Goal: Task Accomplishment & Management: Manage account settings

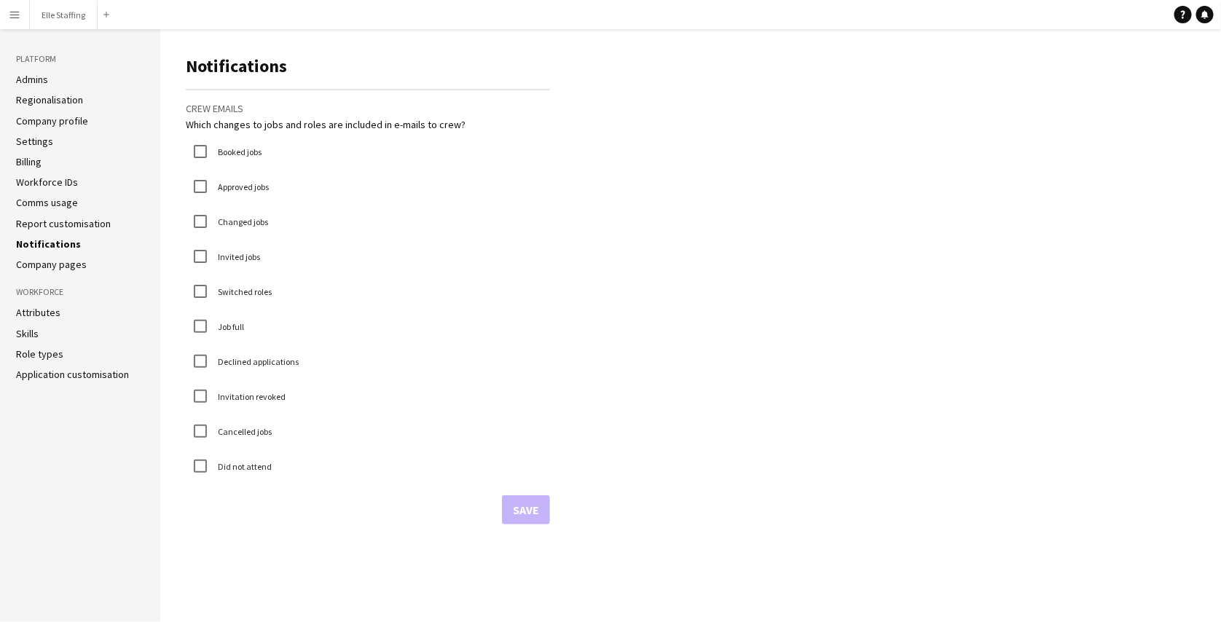
click at [10, 9] on app-icon "Menu" at bounding box center [15, 15] width 12 height 12
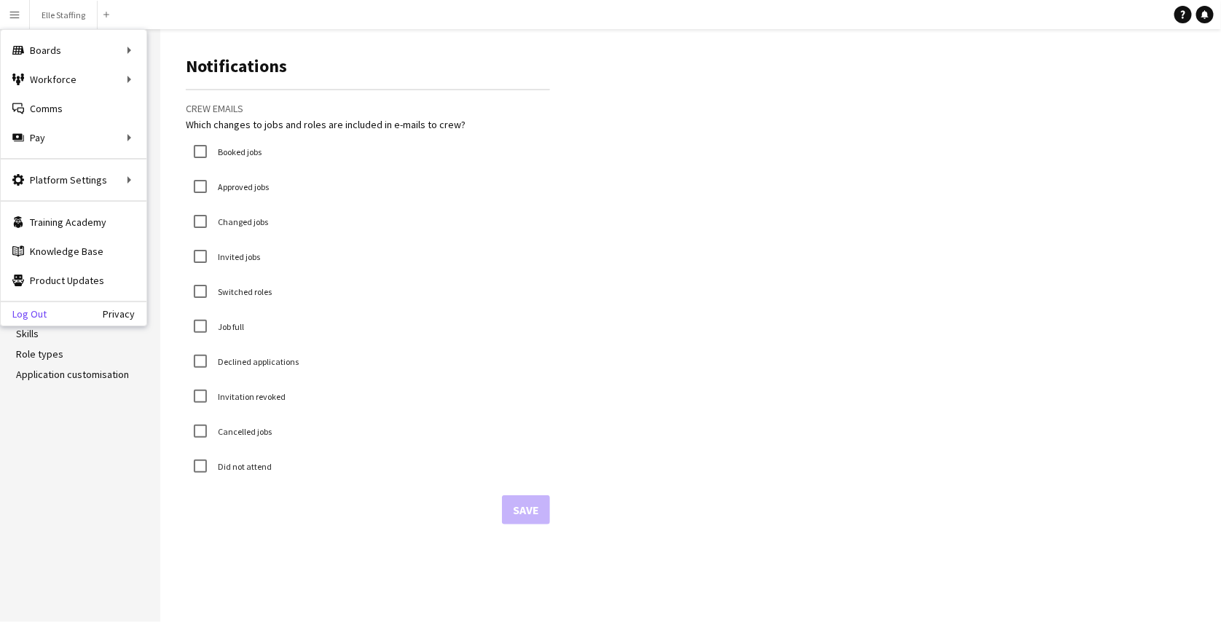
click at [28, 313] on link "Log Out" at bounding box center [24, 314] width 46 height 12
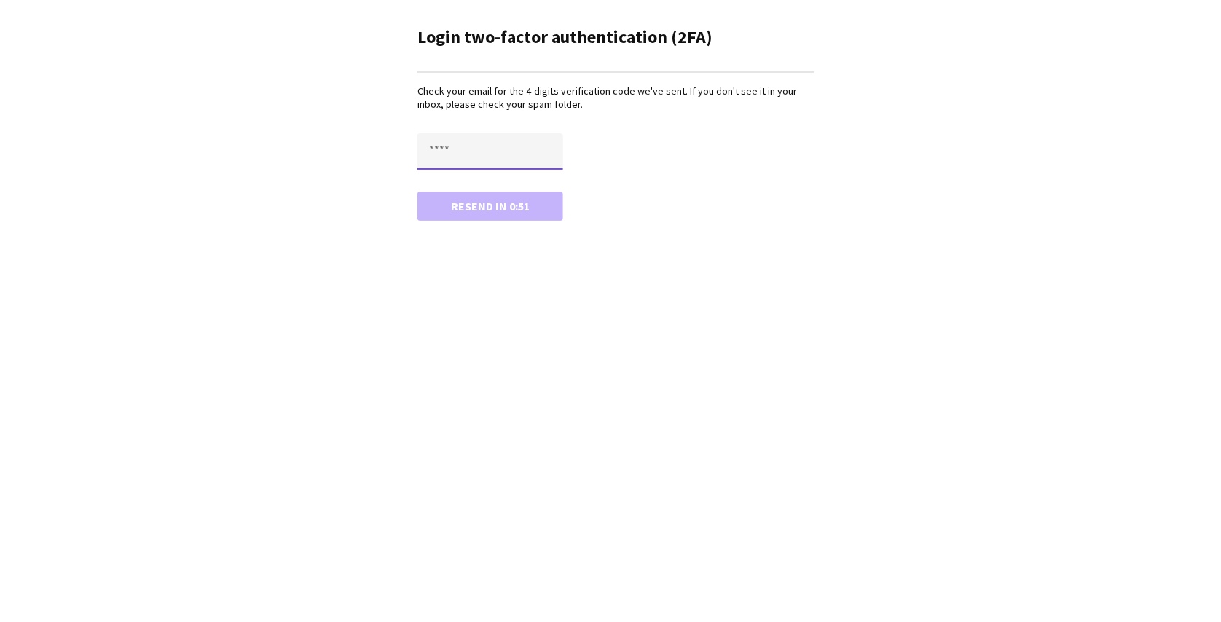
click at [479, 146] on input "text" at bounding box center [490, 151] width 146 height 36
type input "****"
click at [417, 192] on button "Confirm" at bounding box center [490, 206] width 146 height 29
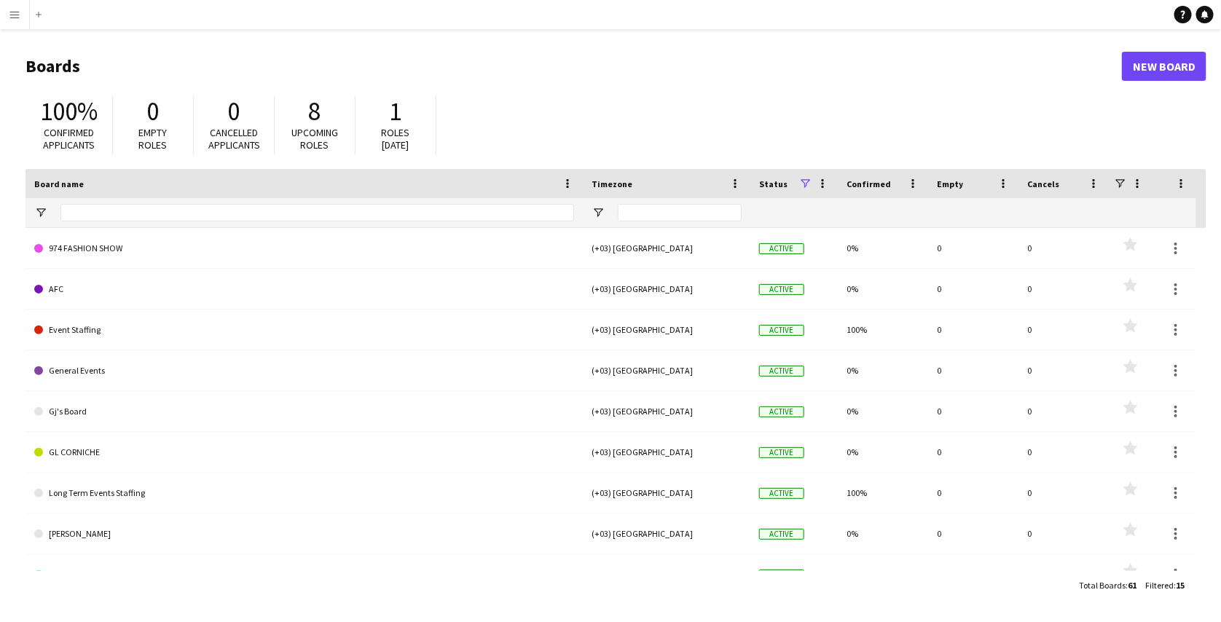
click at [4, 9] on button "Menu" at bounding box center [14, 14] width 29 height 29
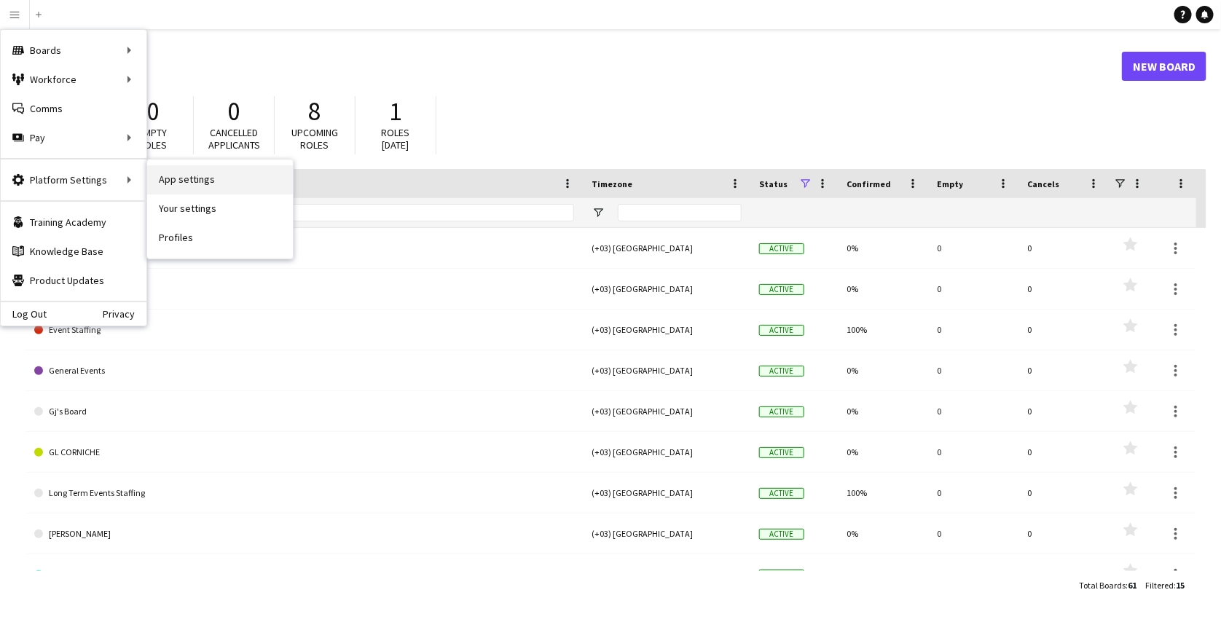
click at [175, 175] on link "App settings" at bounding box center [220, 179] width 146 height 29
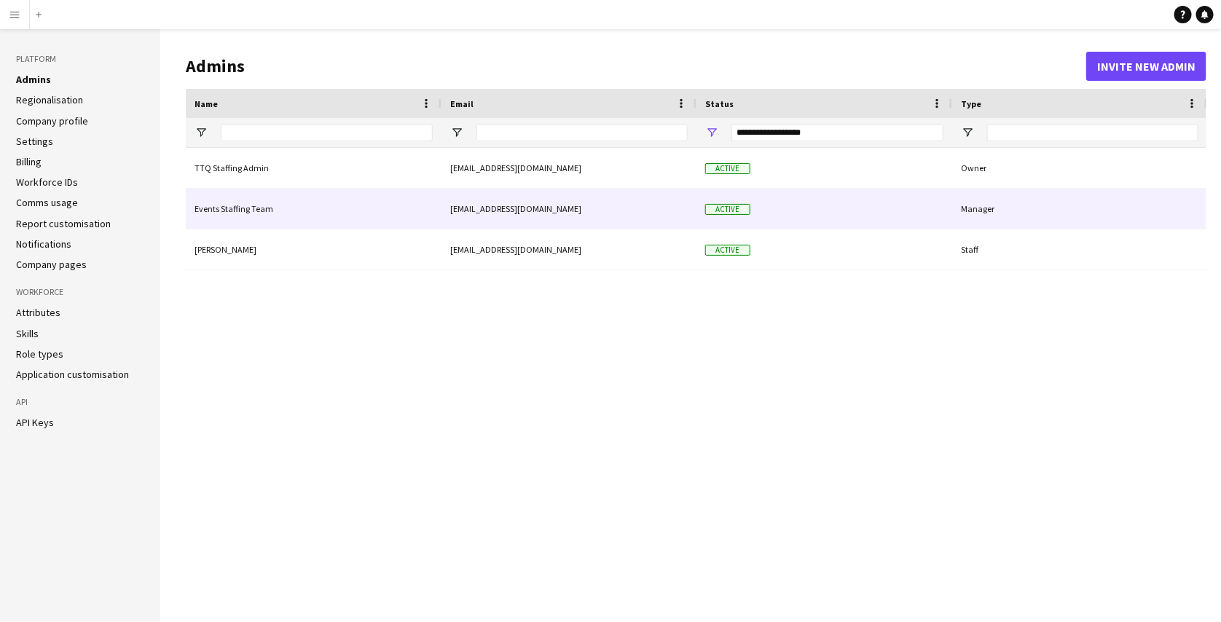
click at [939, 205] on div "Active" at bounding box center [824, 209] width 256 height 40
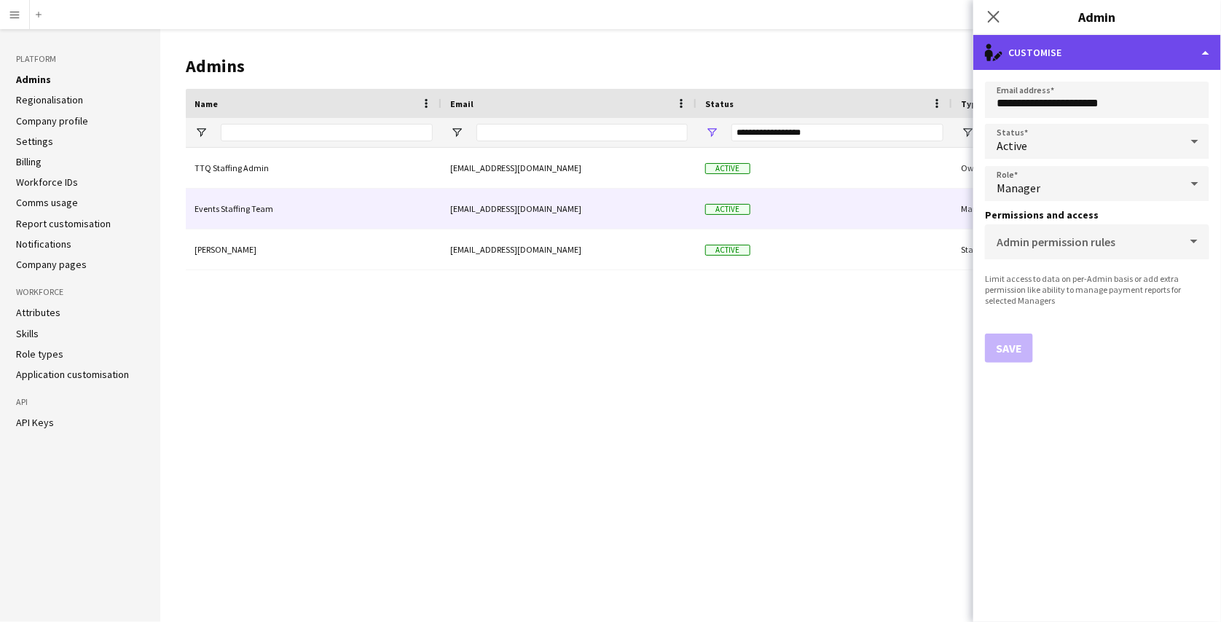
click at [1077, 42] on div "single-neutral-actions-edit-1 Customise" at bounding box center [1097, 52] width 248 height 35
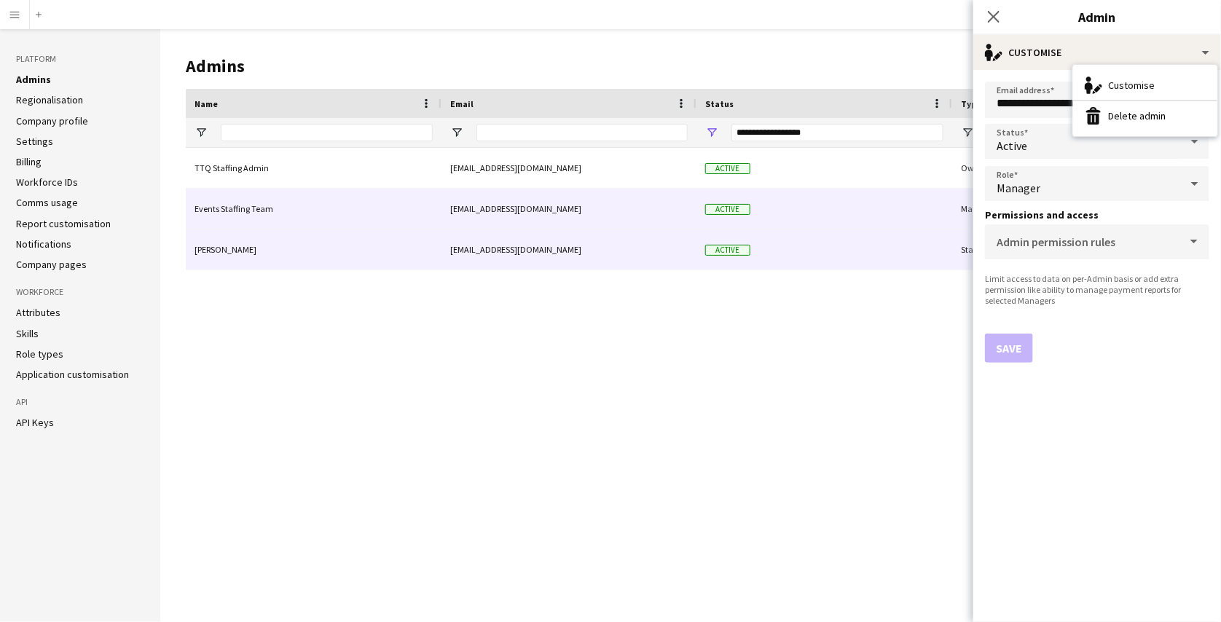
click at [889, 249] on div "Active" at bounding box center [824, 249] width 256 height 40
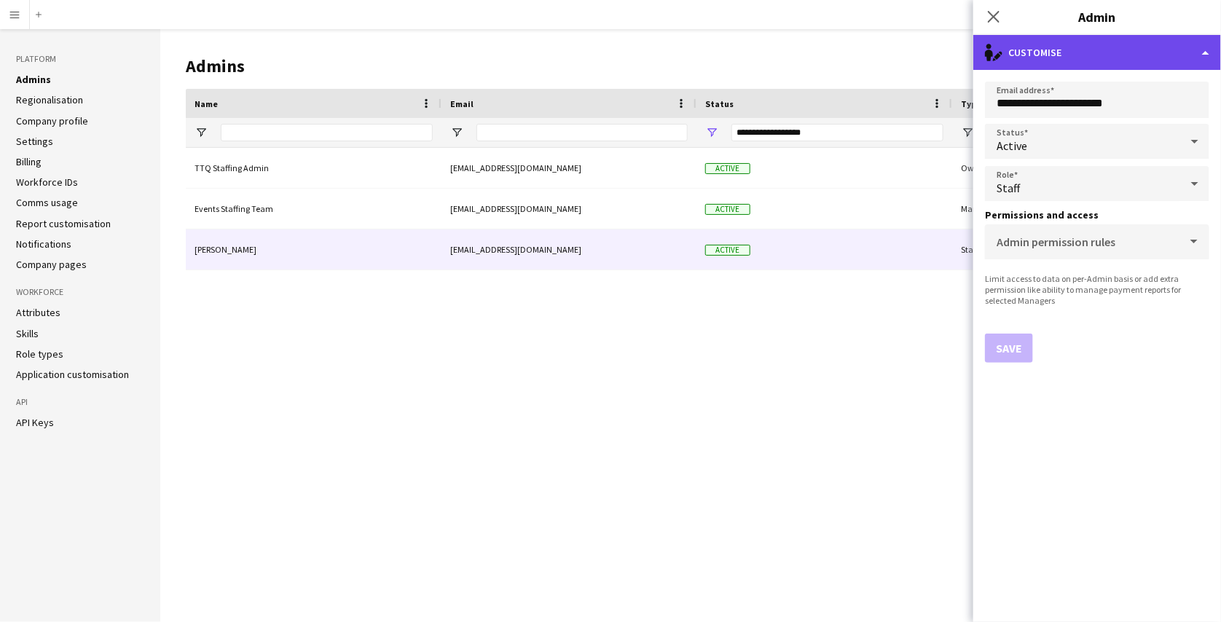
click at [1111, 62] on div "single-neutral-actions-edit-1 Customise" at bounding box center [1097, 52] width 248 height 35
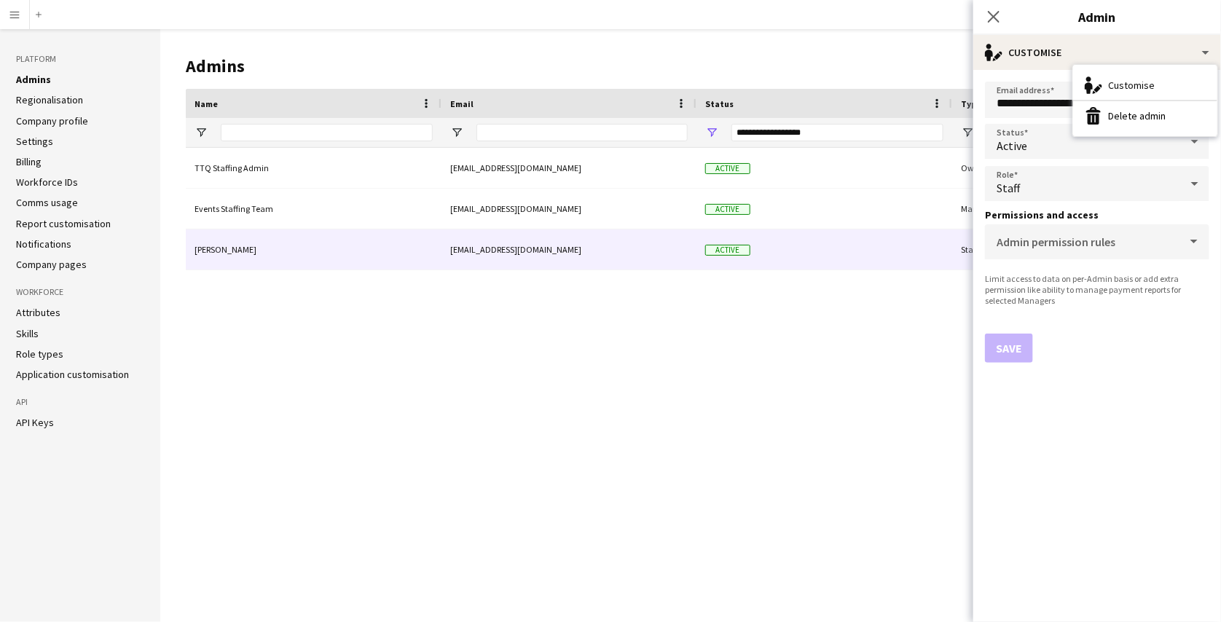
click at [883, 312] on div "TTQ Staffing Admin admin@trinityqatar.com Active Owner Events Staffing Team eve…" at bounding box center [696, 374] width 1020 height 452
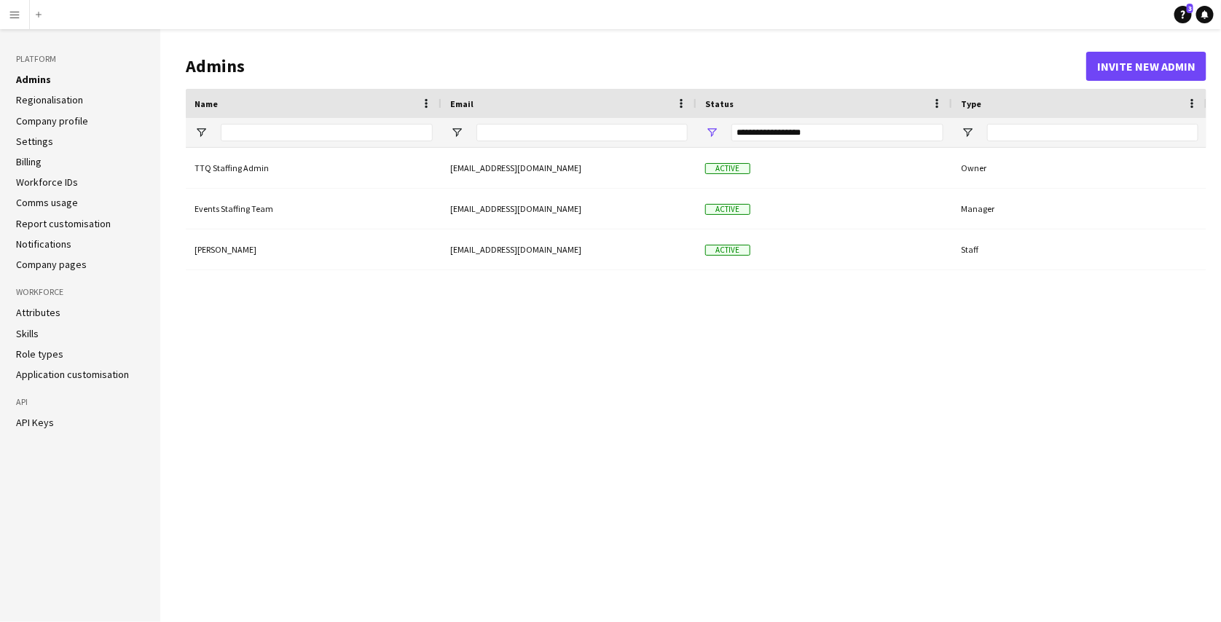
click at [34, 420] on link "API Keys" at bounding box center [35, 422] width 38 height 13
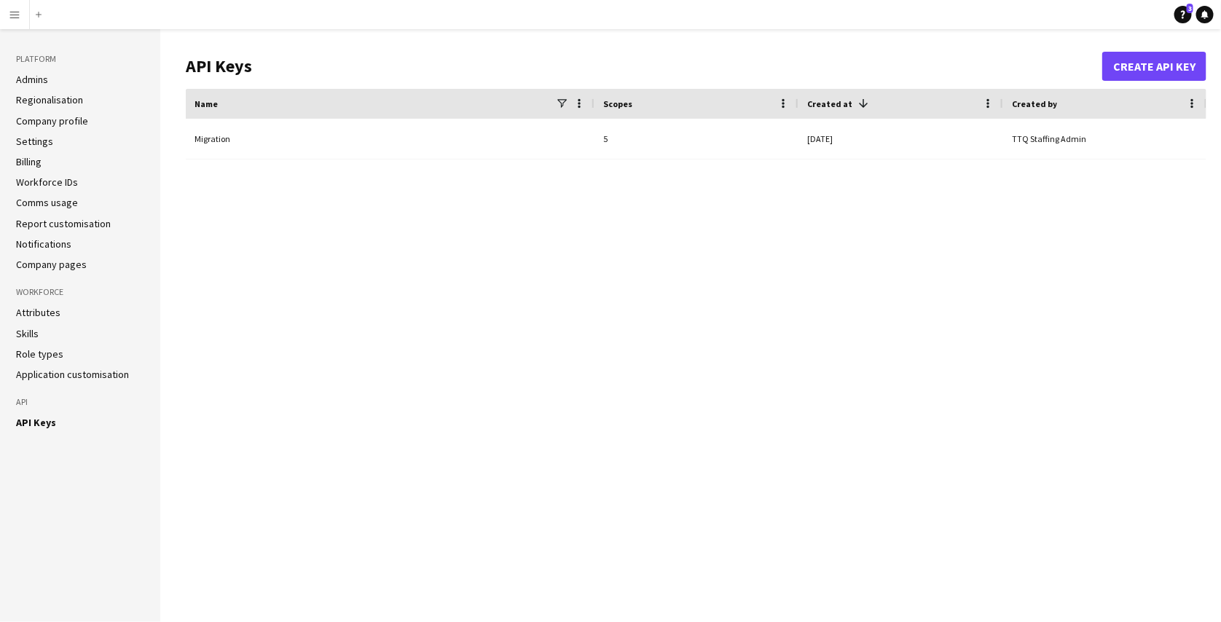
click at [16, 17] on app-icon "Menu" at bounding box center [15, 15] width 12 height 12
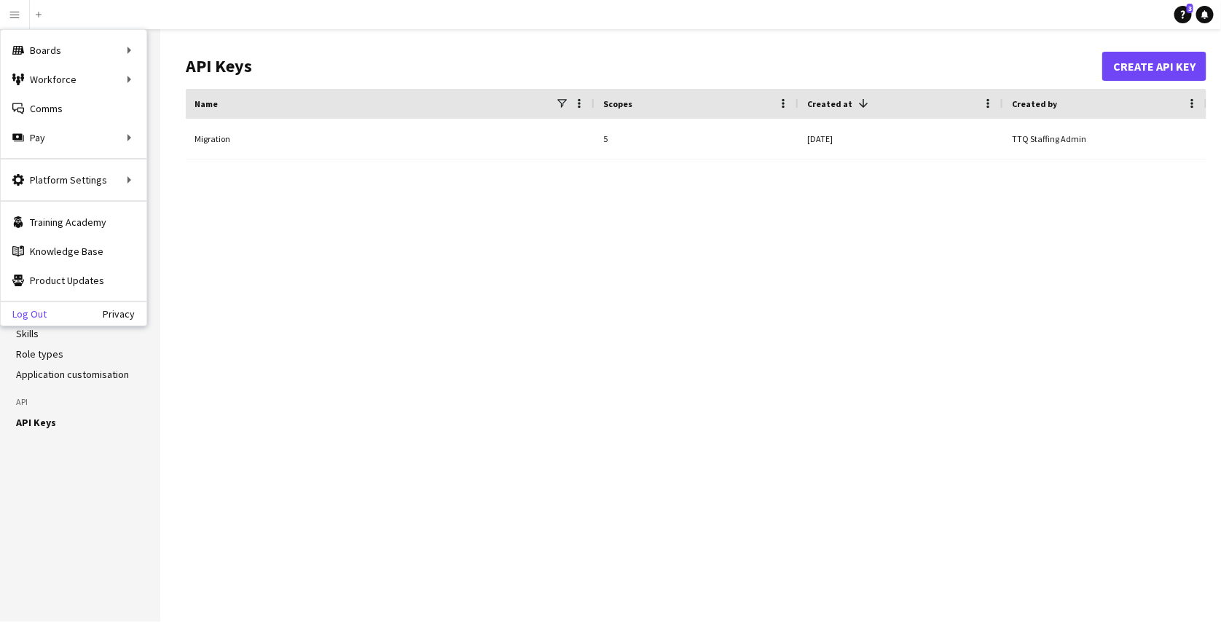
click at [34, 314] on link "Log Out" at bounding box center [24, 314] width 46 height 12
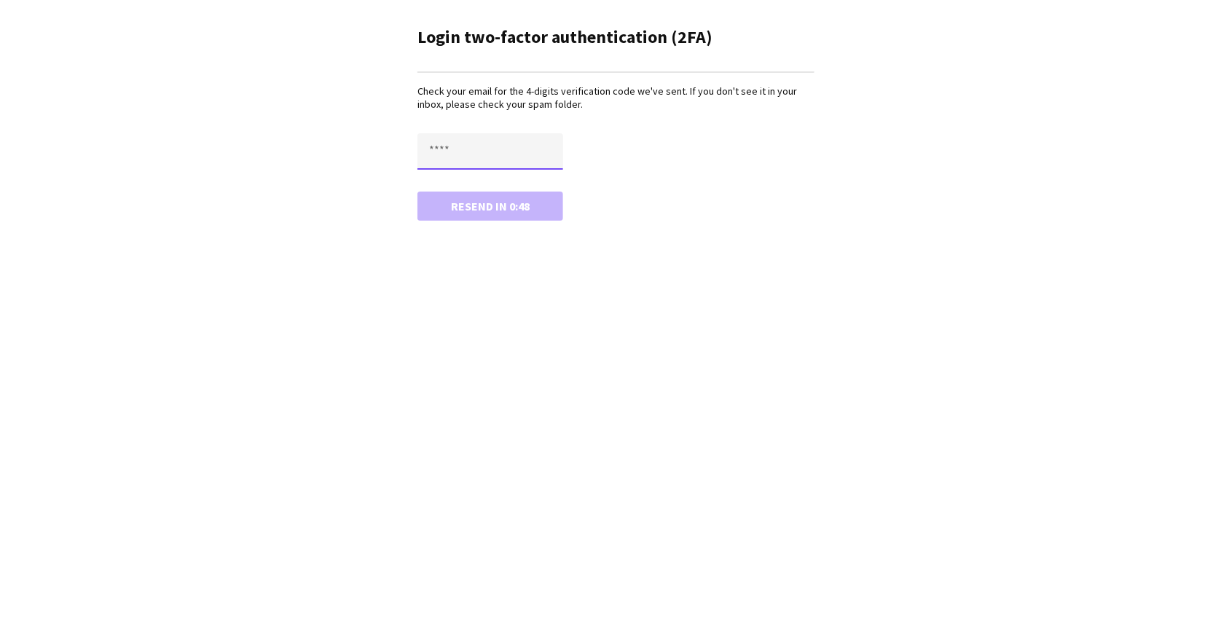
click at [458, 149] on input "text" at bounding box center [490, 151] width 146 height 36
type input "****"
click at [417, 192] on button "Confirm" at bounding box center [490, 206] width 146 height 29
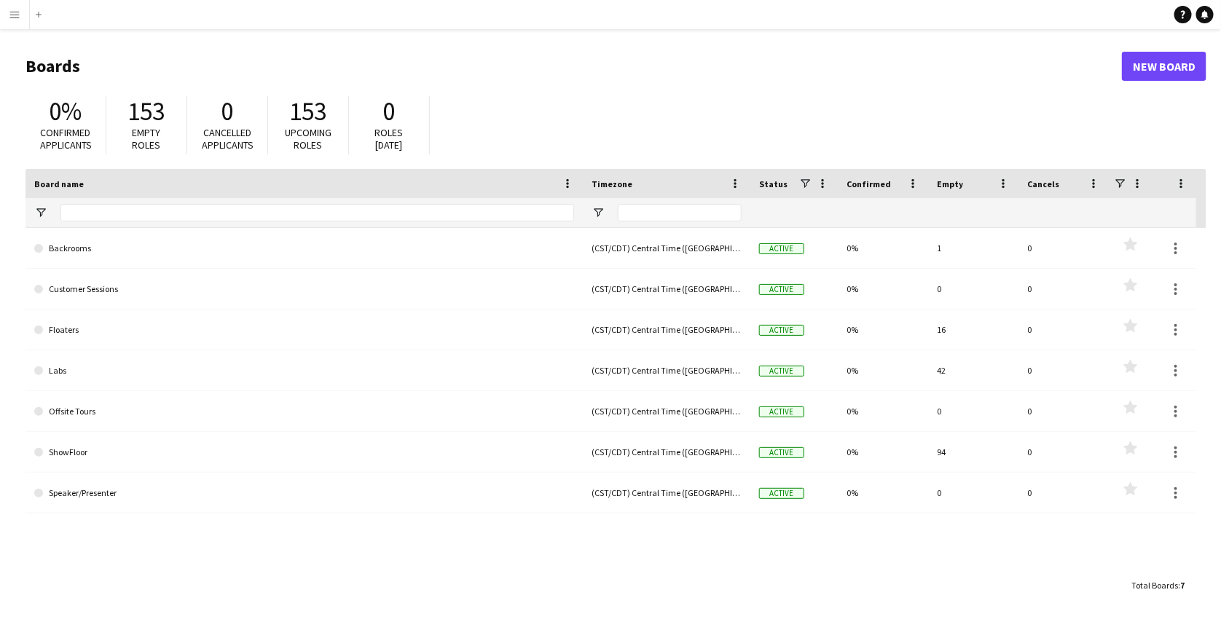
click at [962, 70] on h1 "Boards" at bounding box center [573, 66] width 1096 height 22
click at [12, 3] on button "Menu" at bounding box center [14, 14] width 29 height 29
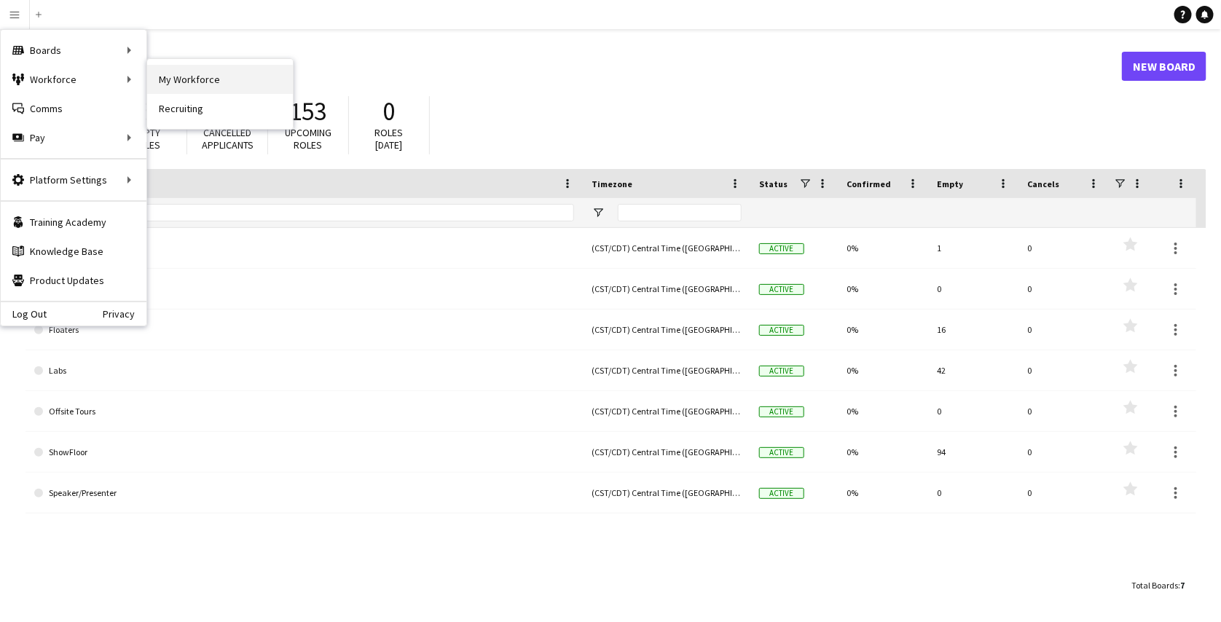
click at [168, 74] on link "My Workforce" at bounding box center [220, 79] width 146 height 29
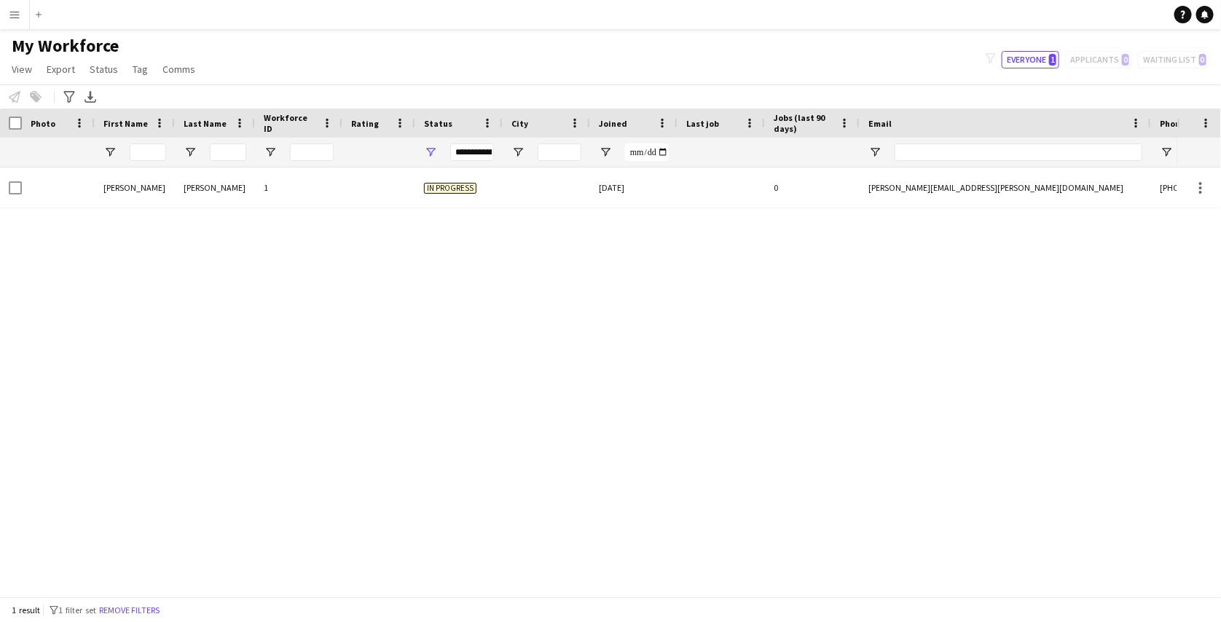
click at [16, 19] on app-icon "Menu" at bounding box center [15, 15] width 12 height 12
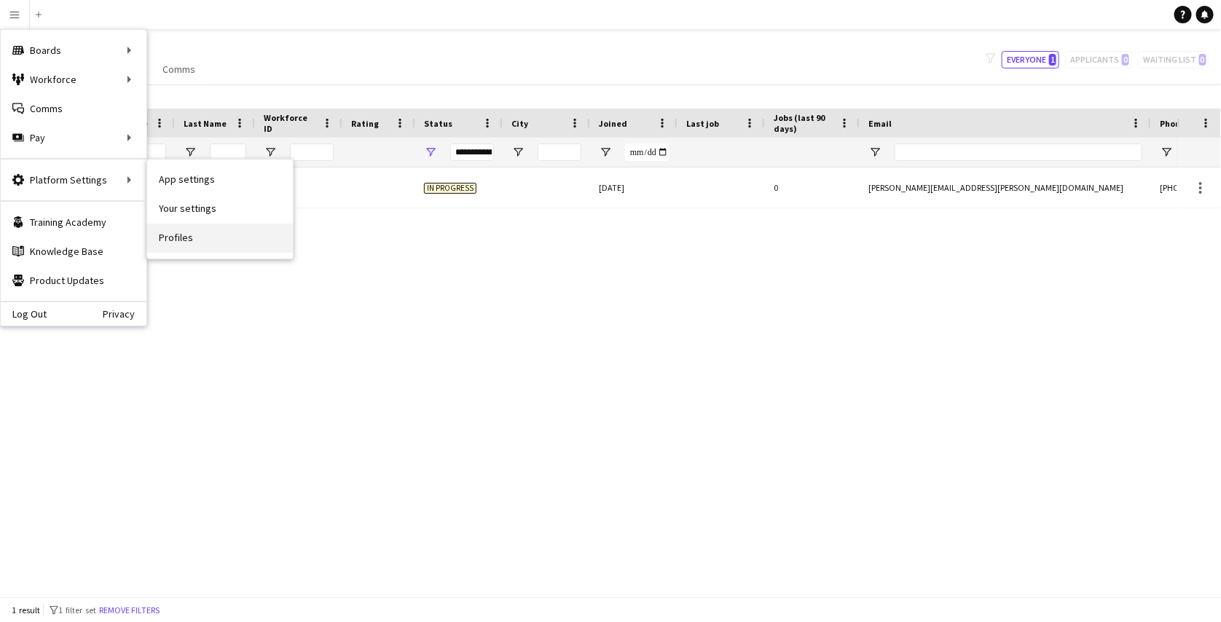
click at [175, 241] on link "Profiles" at bounding box center [220, 238] width 146 height 29
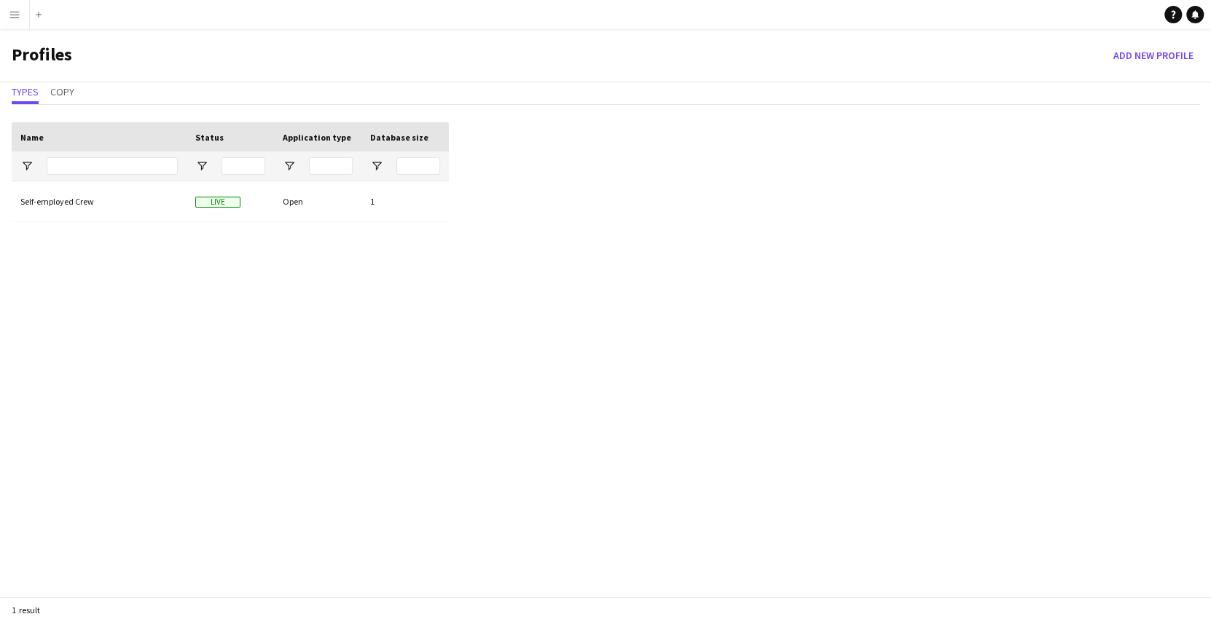
drag, startPoint x: 109, startPoint y: 208, endPoint x: 410, endPoint y: 460, distance: 393.5
click at [410, 460] on div "Self-employed Crew Live Open 1" at bounding box center [230, 404] width 437 height 446
click at [178, 286] on div "Self-employed Crew Live Open 1" at bounding box center [230, 404] width 437 height 446
click at [204, 157] on div at bounding box center [229, 165] width 87 height 29
click at [204, 160] on span "Open Filter Menu" at bounding box center [201, 166] width 13 height 13
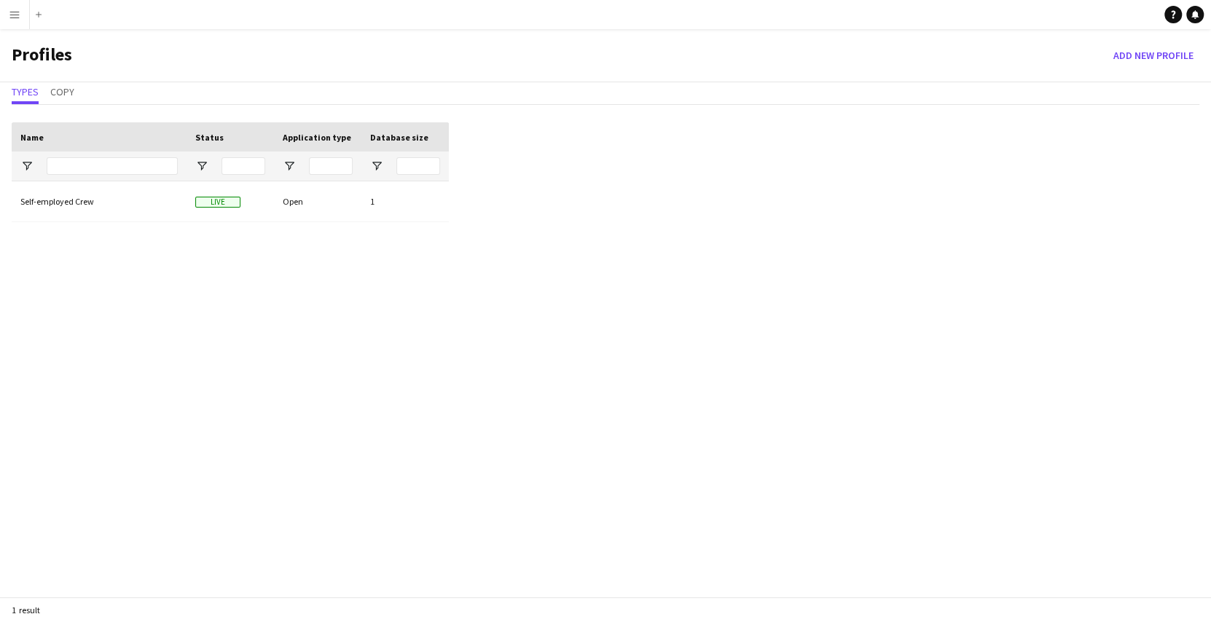
click at [439, 297] on div "Self-employed Crew Live Open 1" at bounding box center [230, 404] width 437 height 446
click at [288, 165] on span "Open Filter Menu" at bounding box center [289, 166] width 13 height 13
click at [538, 227] on div "Drag here to set row groups Drag here to set column labels Name Status Applicat…" at bounding box center [605, 375] width 1211 height 528
click at [217, 348] on div "Self-employed Crew Live Open 1" at bounding box center [230, 404] width 437 height 446
